Goal: Find contact information: Find contact information

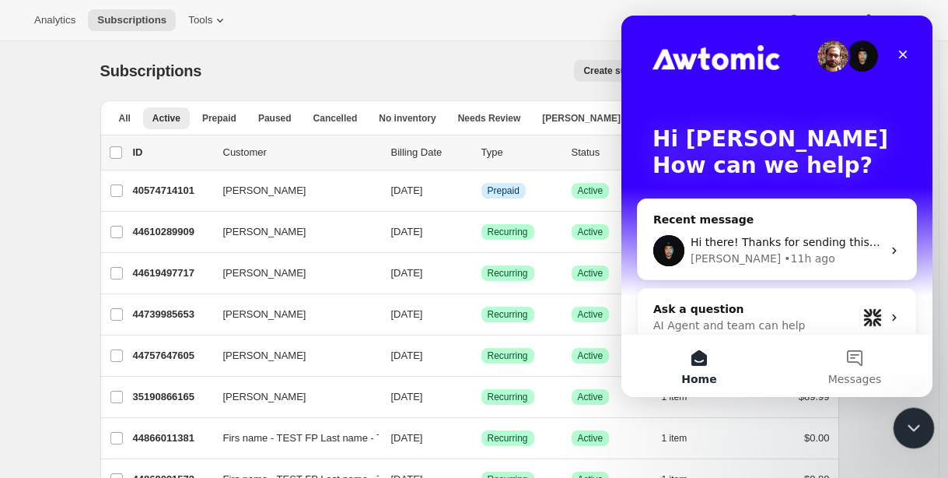
drag, startPoint x: 909, startPoint y: 432, endPoint x: 895, endPoint y: 422, distance: 17.5
click at [909, 433] on icon "Close Intercom Messenger" at bounding box center [911, 425] width 19 height 19
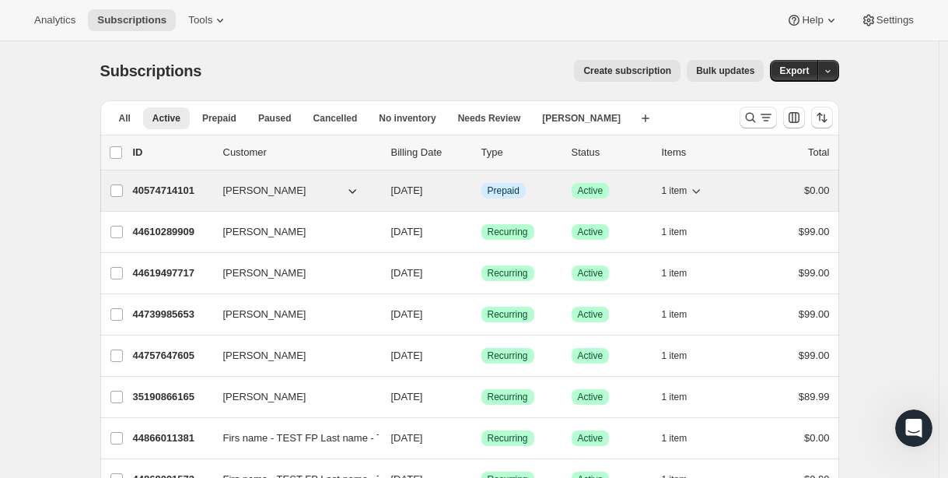
click at [149, 185] on p "40574714101" at bounding box center [172, 191] width 78 height 16
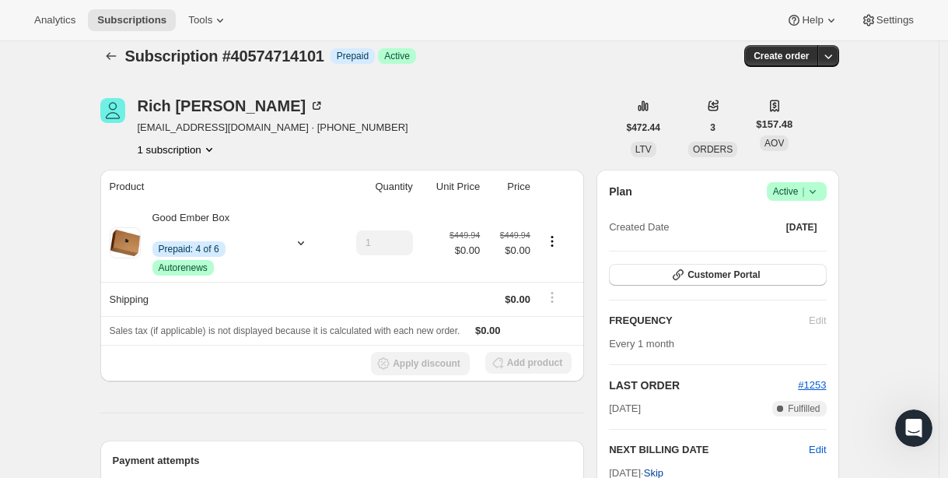
scroll to position [96, 0]
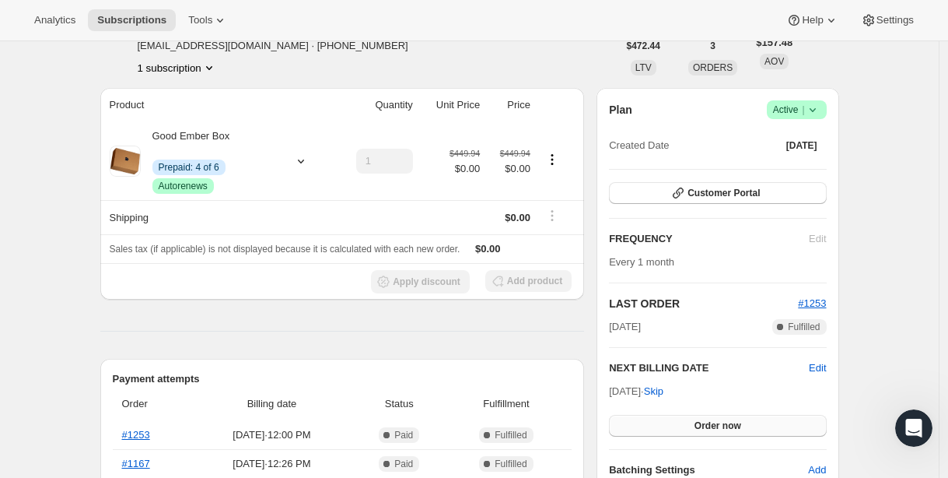
click at [713, 421] on span "Order now" at bounding box center [718, 425] width 47 height 12
click at [713, 421] on span "Click to confirm" at bounding box center [717, 425] width 71 height 12
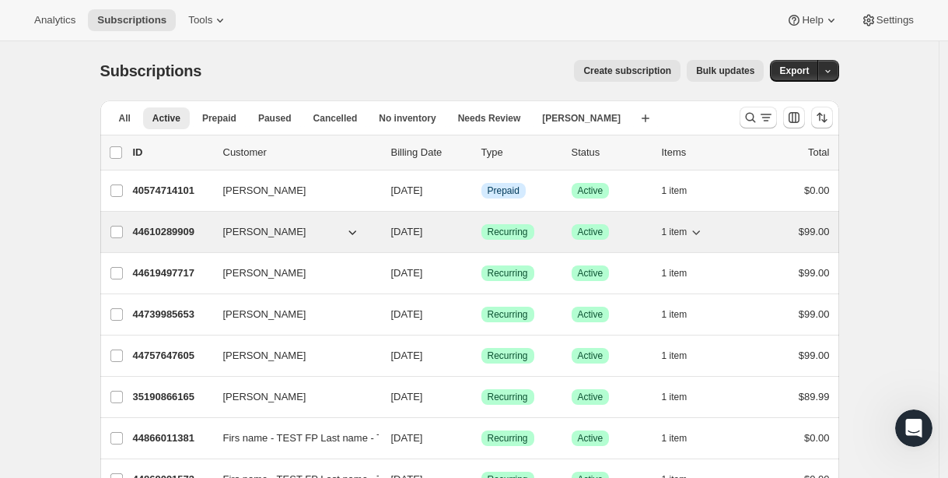
click at [175, 234] on p "44610289909" at bounding box center [172, 232] width 78 height 16
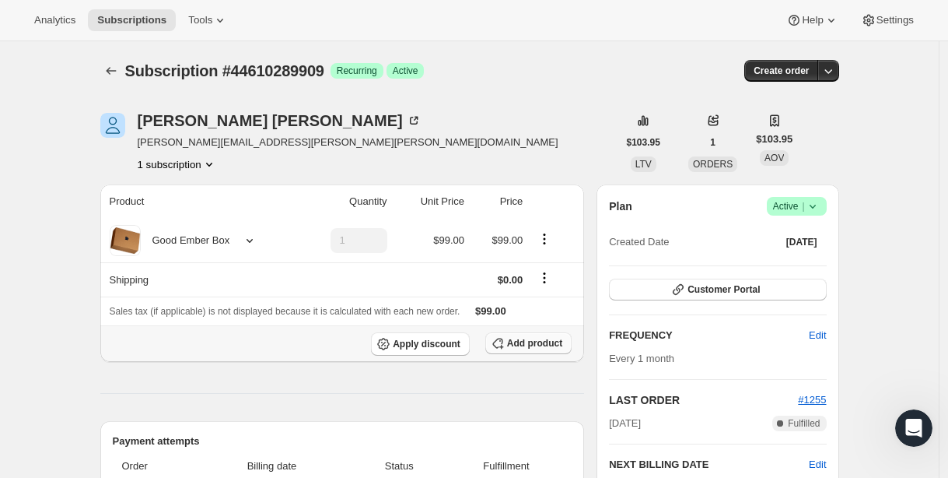
scroll to position [279, 0]
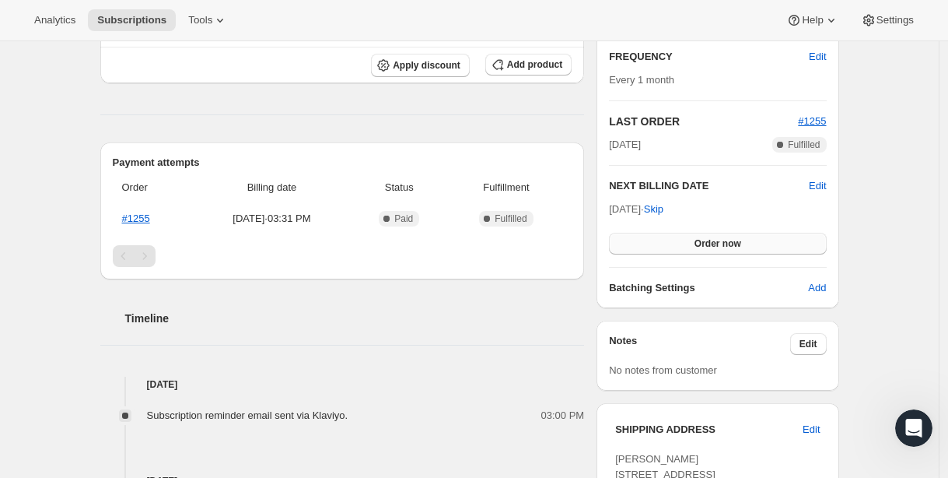
click at [692, 247] on button "Order now" at bounding box center [717, 244] width 217 height 22
click at [692, 247] on span "Click to confirm" at bounding box center [717, 243] width 71 height 12
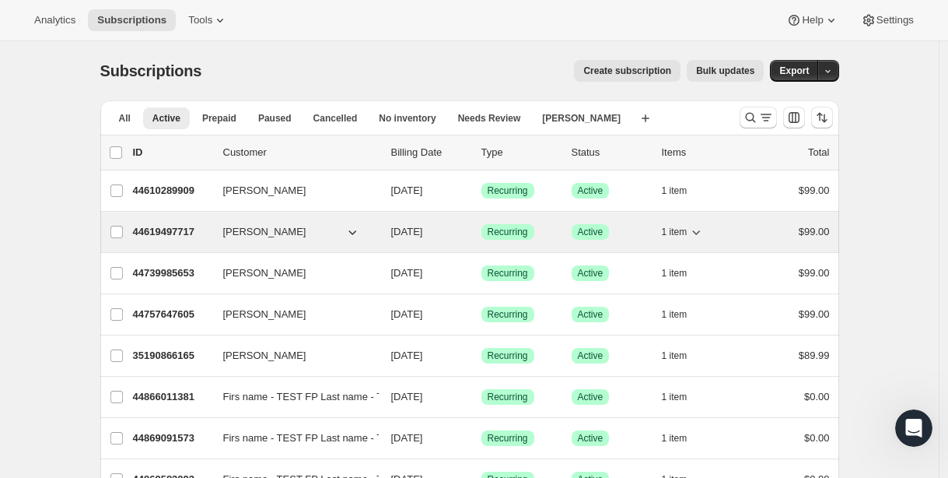
click at [159, 230] on p "44619497717" at bounding box center [172, 232] width 78 height 16
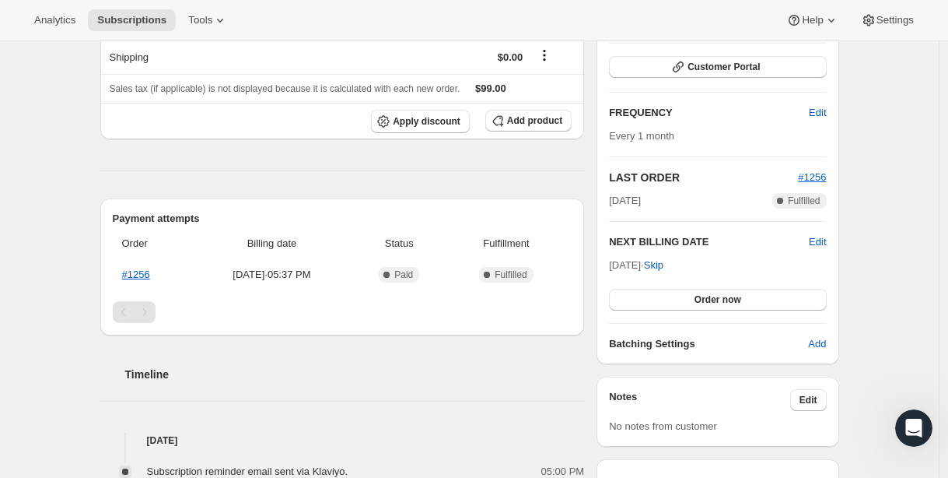
scroll to position [310, 0]
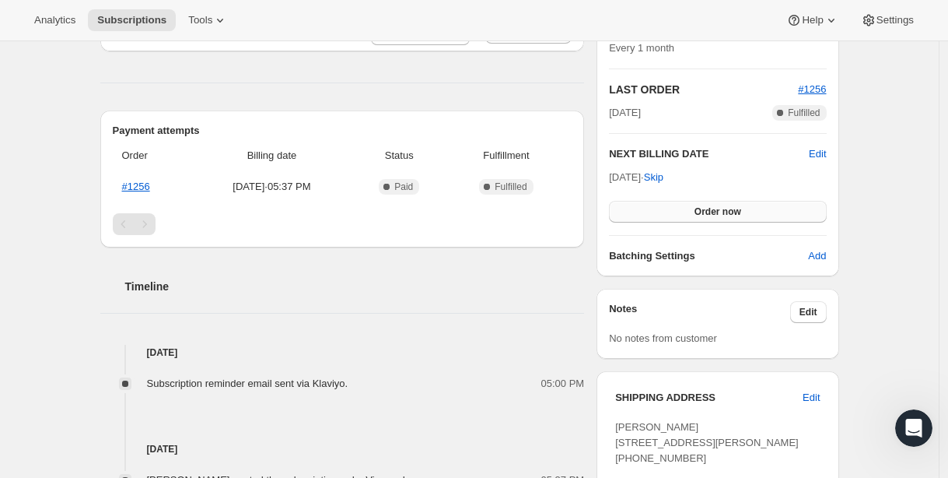
click at [698, 215] on button "Order now" at bounding box center [717, 212] width 217 height 22
click at [698, 215] on span "Click to confirm" at bounding box center [717, 211] width 71 height 12
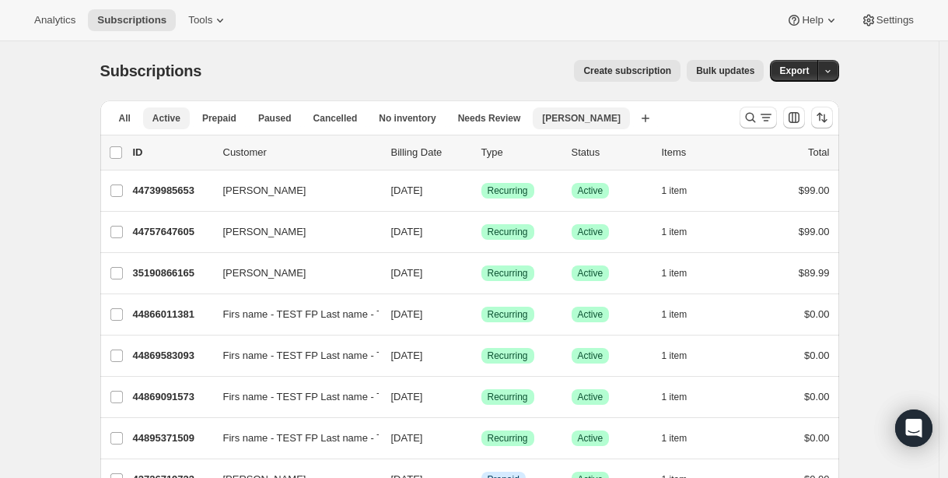
click at [582, 114] on span "[PERSON_NAME]" at bounding box center [581, 118] width 79 height 12
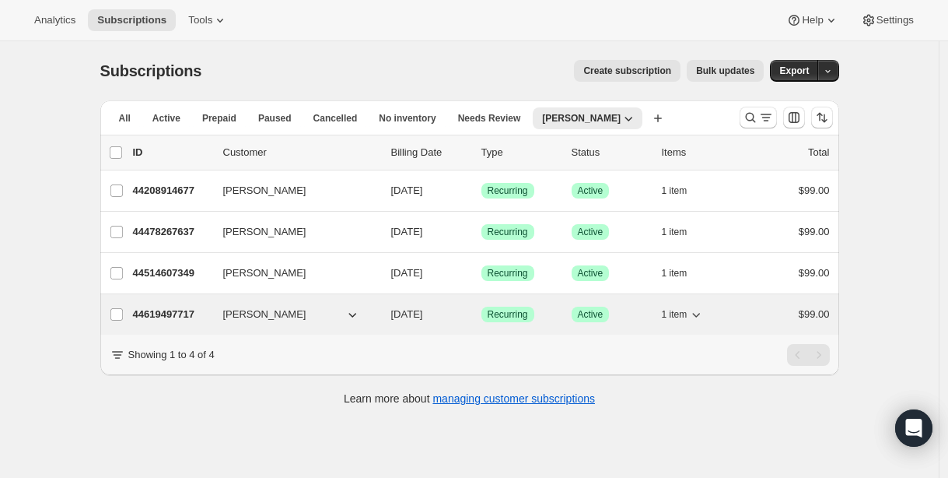
click at [189, 312] on p "44619497717" at bounding box center [172, 315] width 78 height 16
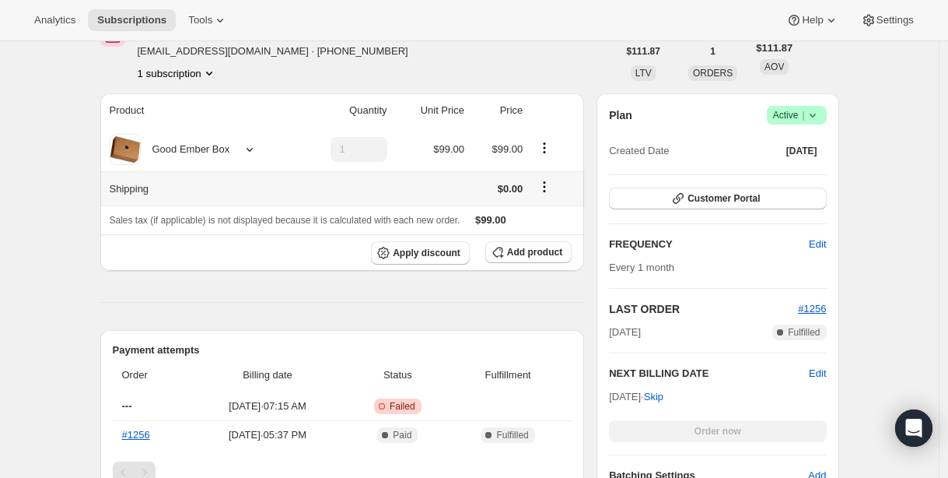
scroll to position [266, 0]
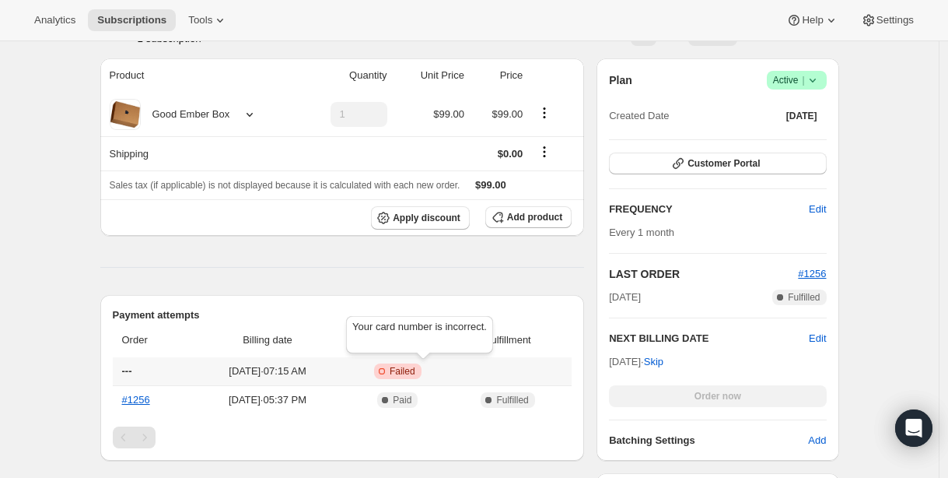
click at [415, 367] on span "Failed" at bounding box center [403, 371] width 26 height 12
click at [89, 354] on div "Subscription #44619497717. This page is ready Subscription #44619497717 Success…" at bounding box center [470, 371] width 776 height 1193
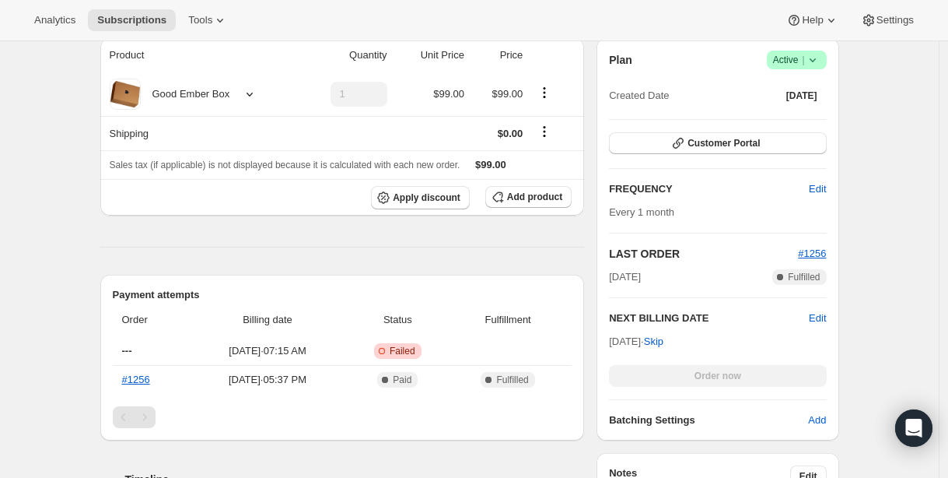
scroll to position [245, 0]
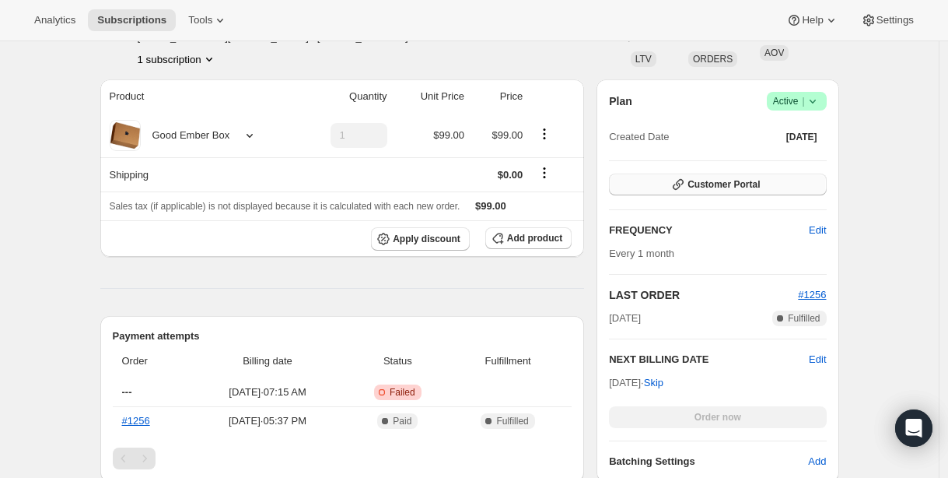
click at [667, 180] on button "Customer Portal" at bounding box center [717, 184] width 217 height 22
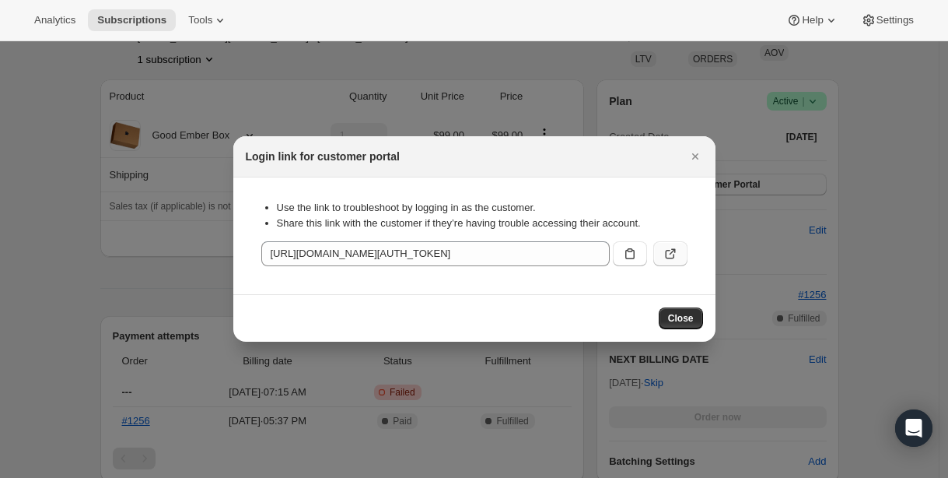
click at [672, 255] on icon ":rc9:" at bounding box center [671, 254] width 16 height 16
click at [693, 158] on icon "Close" at bounding box center [695, 156] width 6 height 6
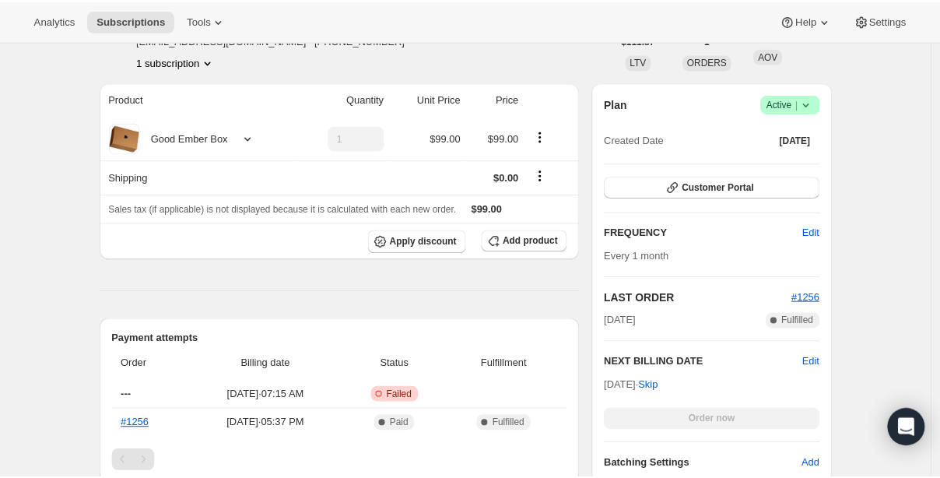
scroll to position [242, 0]
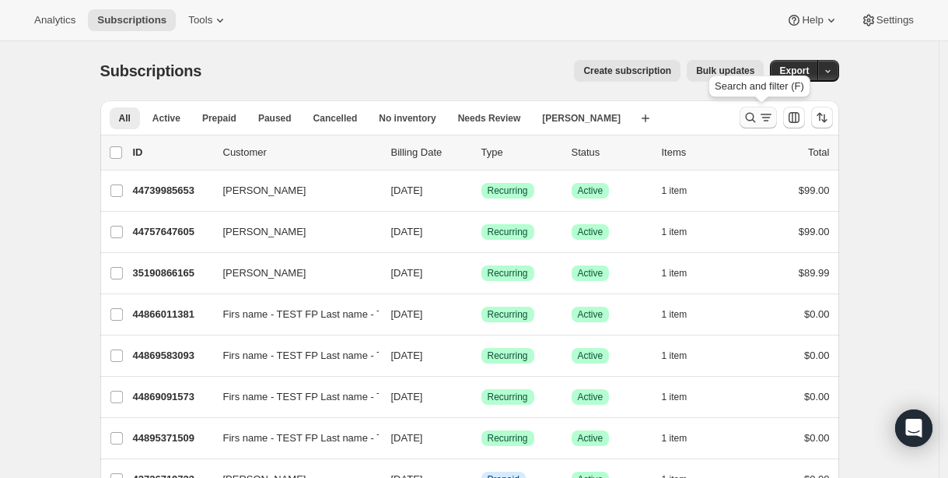
click at [766, 115] on icon "Search and filter results" at bounding box center [767, 118] width 16 height 16
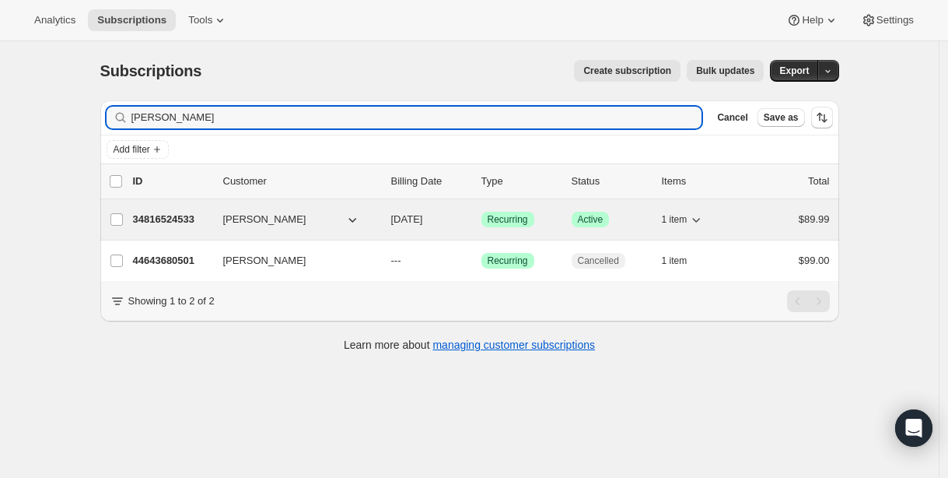
type input "[PERSON_NAME]"
click at [150, 216] on p "34816524533" at bounding box center [172, 220] width 78 height 16
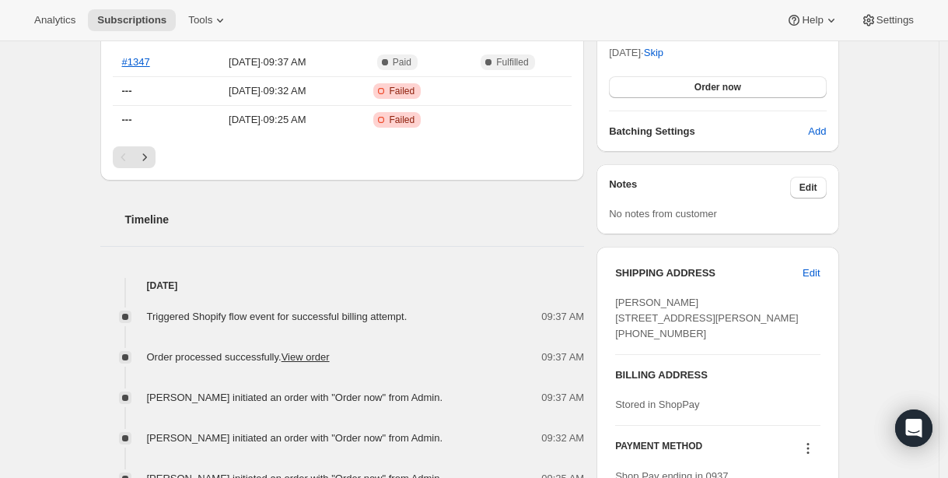
scroll to position [521, 0]
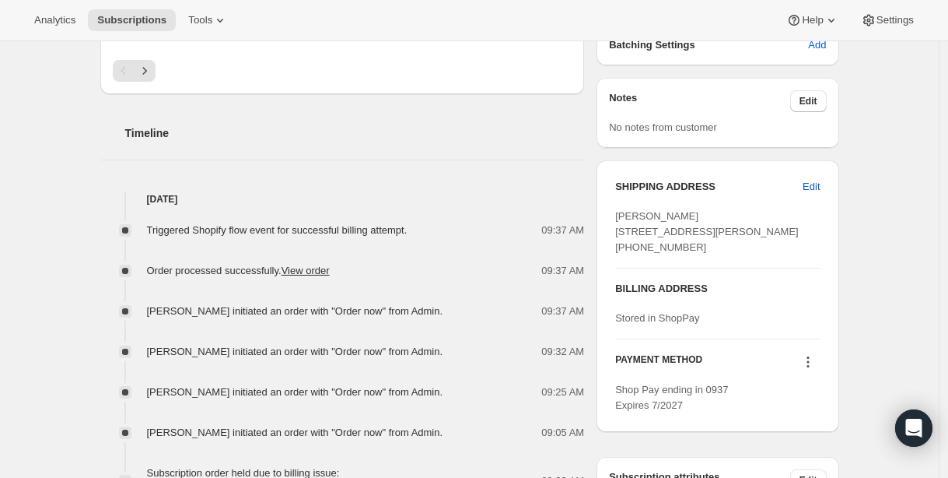
drag, startPoint x: 620, startPoint y: 229, endPoint x: 721, endPoint y: 277, distance: 111.7
click at [721, 255] on div "[PERSON_NAME] [STREET_ADDRESS][PERSON_NAME] [PHONE_NUMBER]" at bounding box center [717, 231] width 205 height 47
copy span "[STREET_ADDRESS][PERSON_NAME] [PHONE_NUMBER]"
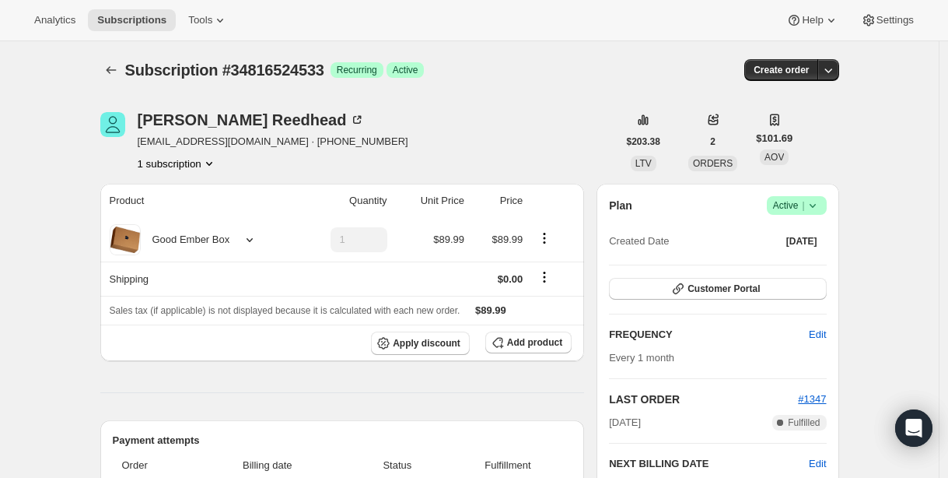
scroll to position [0, 0]
drag, startPoint x: 142, startPoint y: 142, endPoint x: 271, endPoint y: 142, distance: 128.4
click at [271, 142] on span "[EMAIL_ADDRESS][DOMAIN_NAME] · [PHONE_NUMBER]" at bounding box center [273, 143] width 271 height 16
copy span "[EMAIL_ADDRESS][DOMAIN_NAME]"
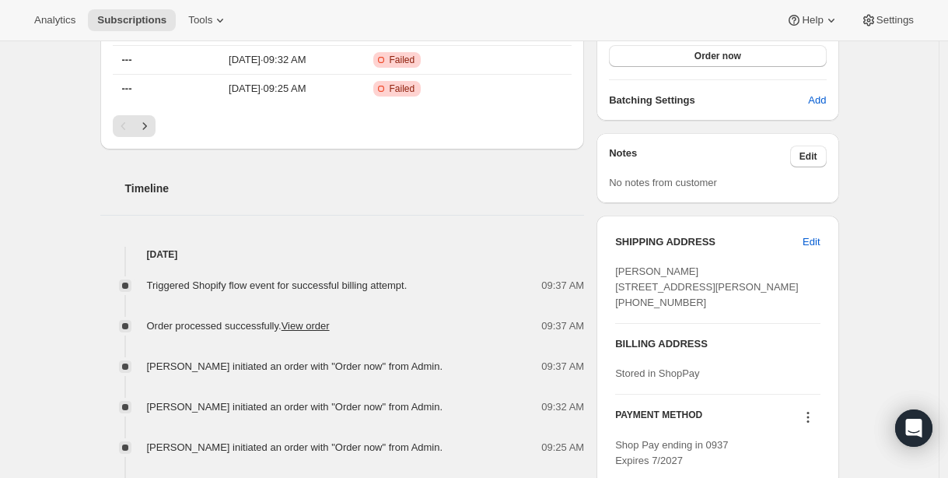
scroll to position [596, 0]
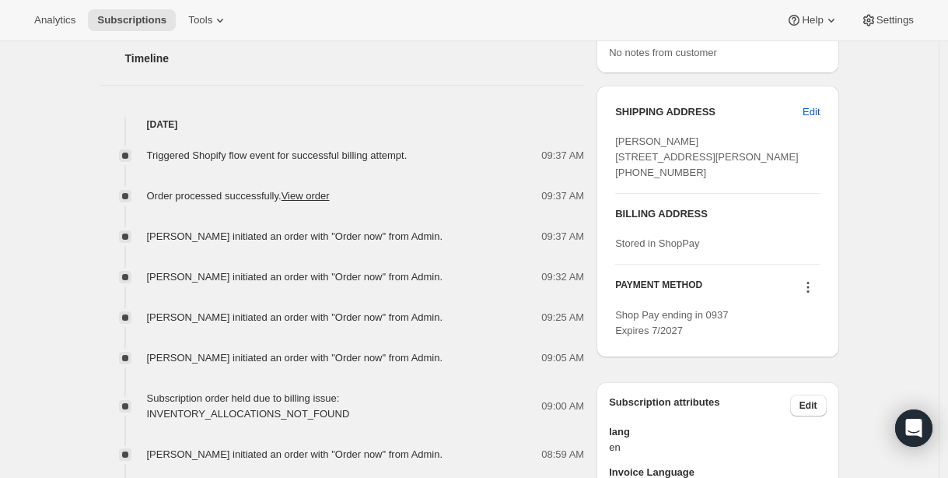
drag, startPoint x: 695, startPoint y: 202, endPoint x: 616, endPoint y: 201, distance: 79.4
click at [616, 201] on div "SHIPPING ADDRESS Edit [PERSON_NAME] [STREET_ADDRESS][PERSON_NAME] [PHONE_NUMBER…" at bounding box center [718, 222] width 242 height 272
copy span "[PHONE_NUMBER]"
